Goal: Task Accomplishment & Management: Use online tool/utility

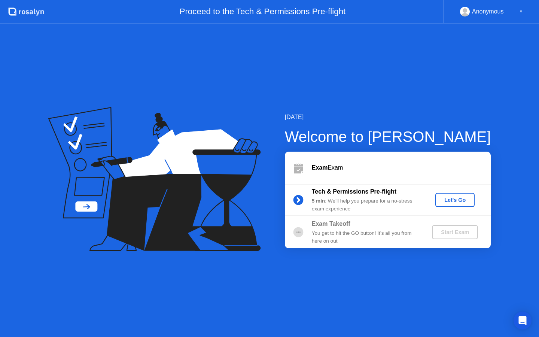
click at [460, 201] on div "Let's Go" at bounding box center [454, 200] width 33 height 6
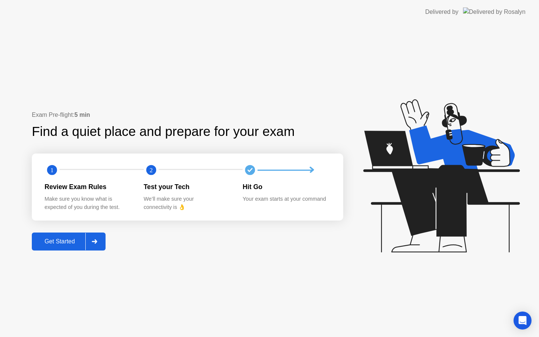
click at [76, 242] on div "Get Started" at bounding box center [59, 241] width 51 height 7
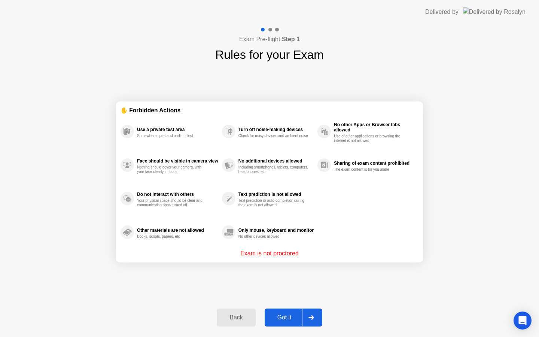
click at [281, 319] on div "Got it" at bounding box center [284, 317] width 35 height 7
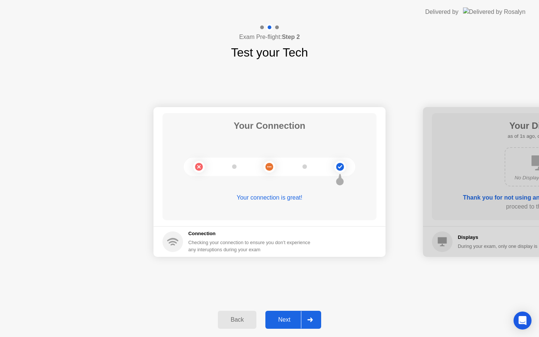
click at [281, 319] on div "Next" at bounding box center [283, 319] width 33 height 7
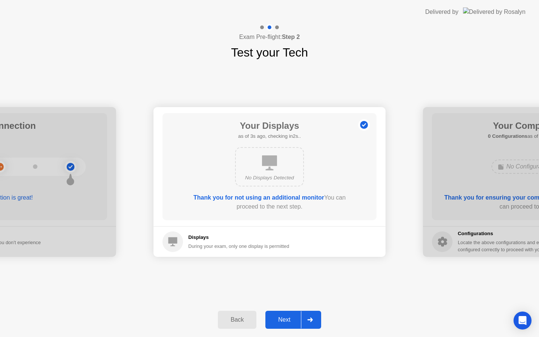
click at [281, 319] on div "Next" at bounding box center [283, 319] width 33 height 7
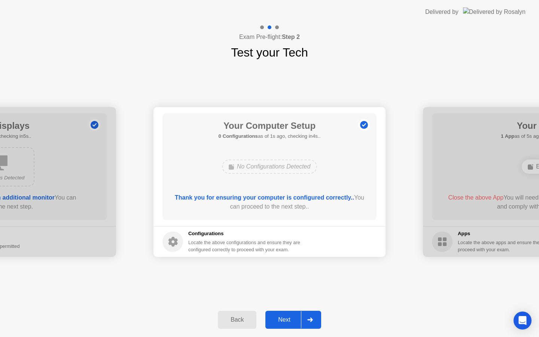
click at [281, 319] on div "Next" at bounding box center [283, 319] width 33 height 7
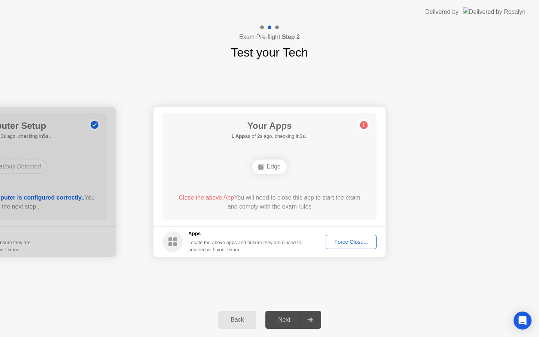
click at [356, 244] on div "Force Close..." at bounding box center [351, 242] width 46 height 6
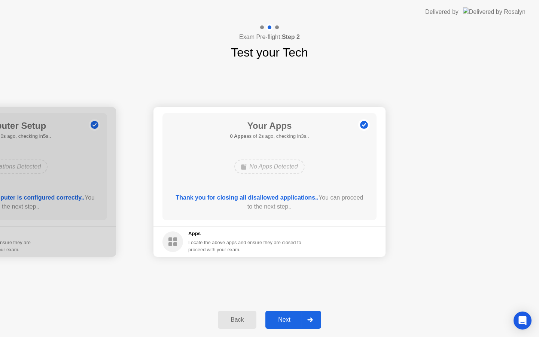
click at [280, 320] on div "Next" at bounding box center [283, 319] width 33 height 7
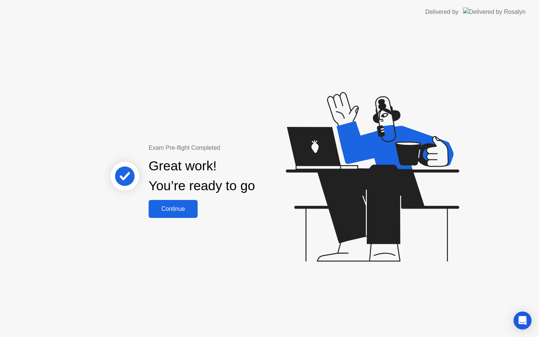
click at [181, 205] on div "Continue" at bounding box center [173, 208] width 45 height 7
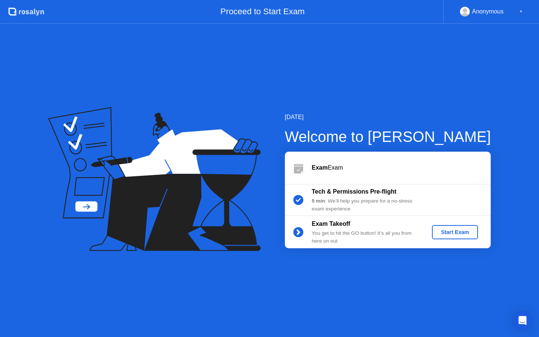
click at [447, 231] on div "Start Exam" at bounding box center [455, 232] width 40 height 6
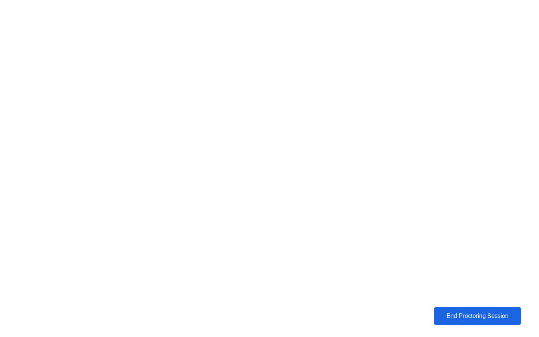
click at [458, 318] on div "End Proctoring Session" at bounding box center [477, 315] width 83 height 7
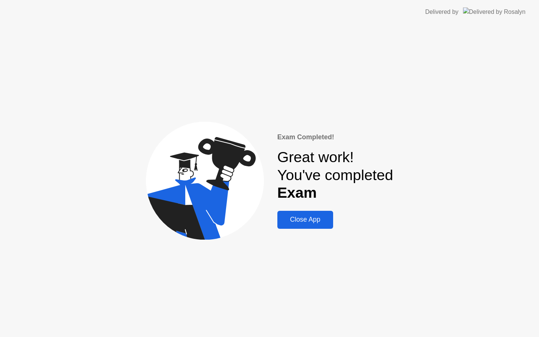
click at [307, 223] on div "Close App" at bounding box center [304, 219] width 51 height 8
